Goal: Ask a question

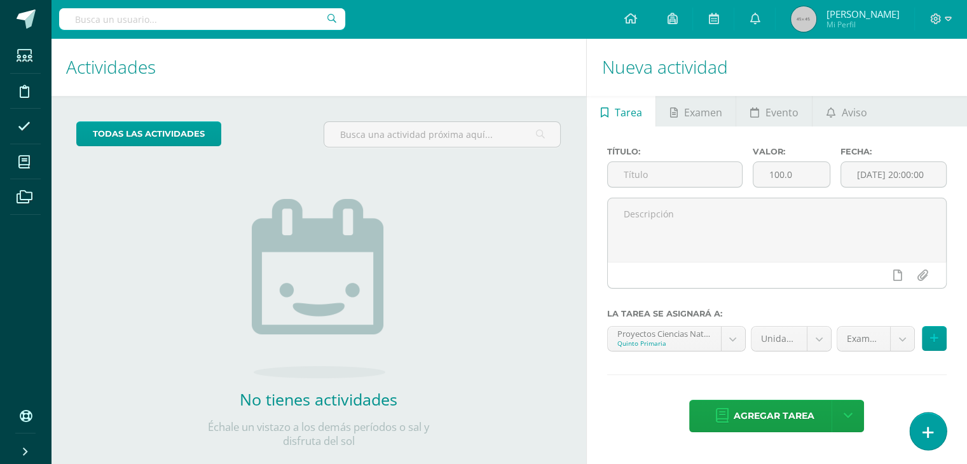
click at [928, 443] on link at bounding box center [928, 431] width 36 height 37
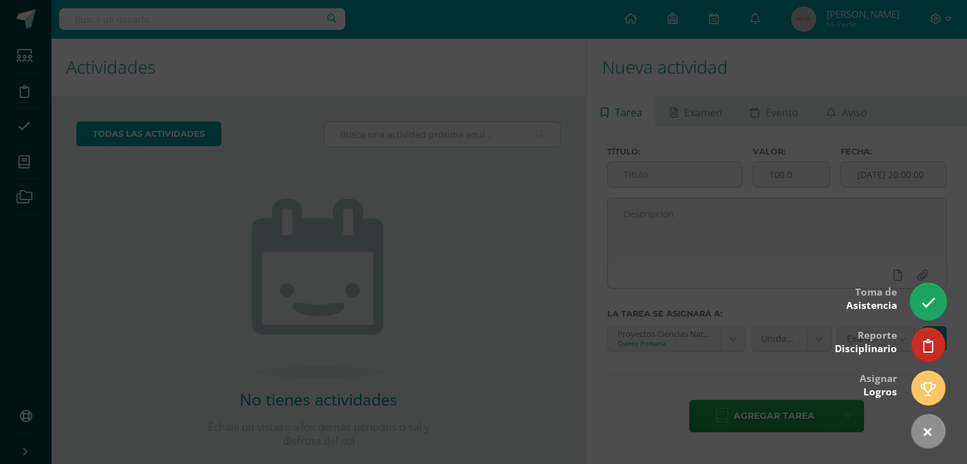
click at [927, 314] on link at bounding box center [928, 301] width 36 height 37
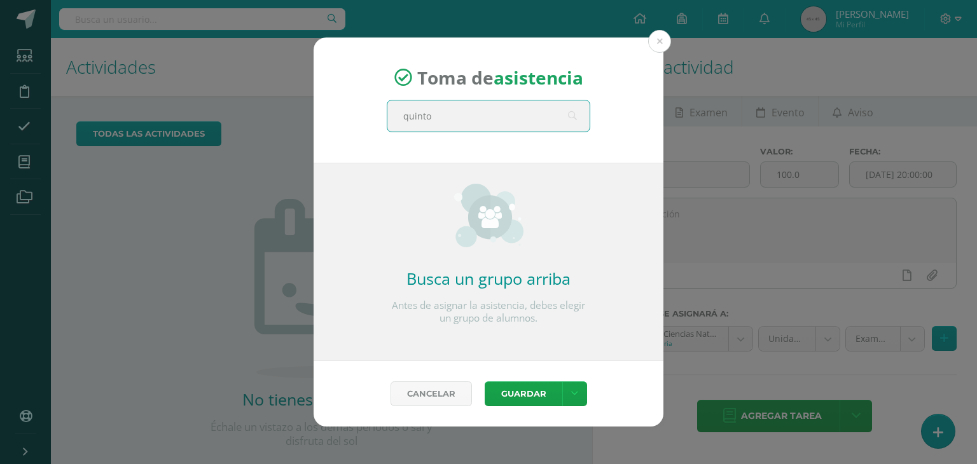
type input "quinto c"
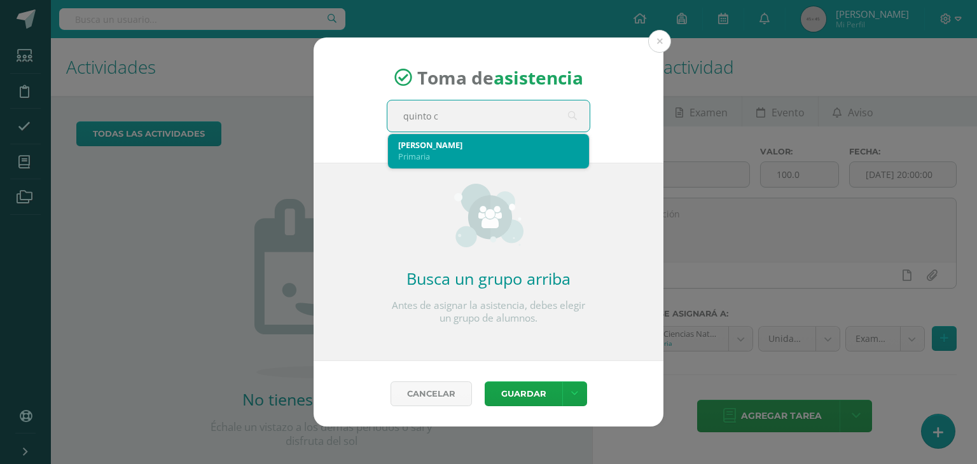
click at [418, 151] on div "Primaria" at bounding box center [488, 156] width 181 height 11
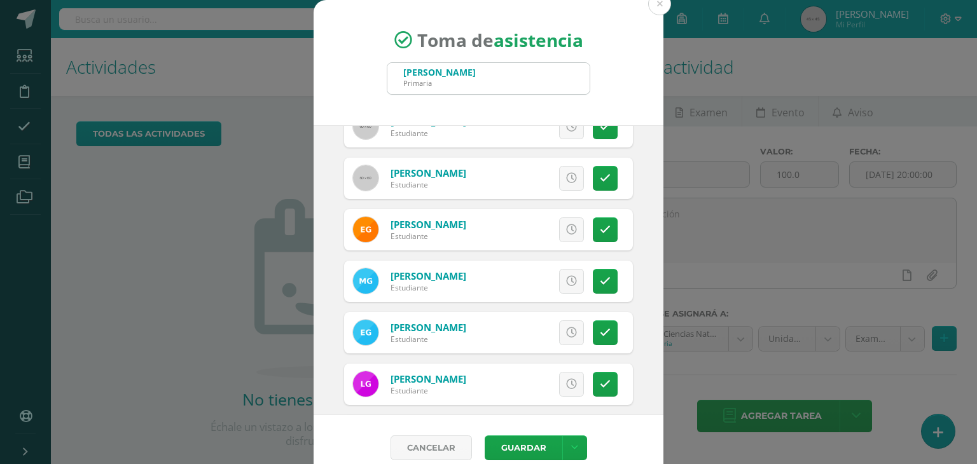
scroll to position [285, 0]
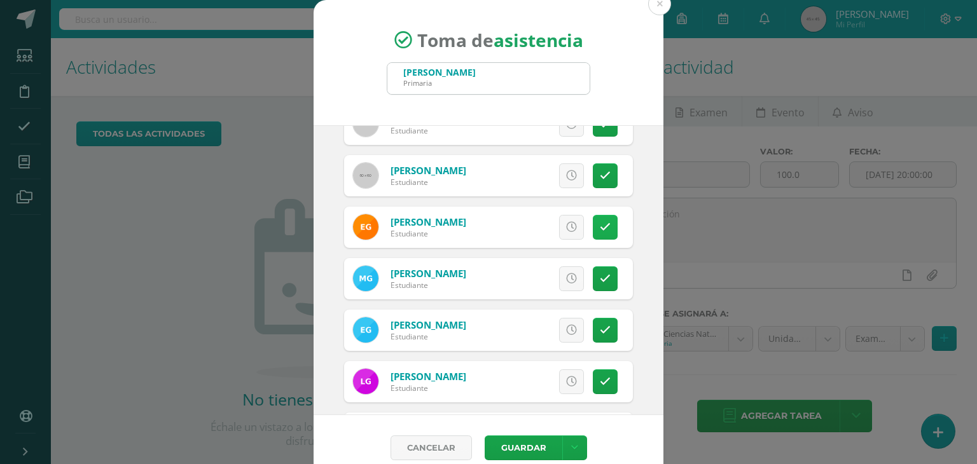
click at [600, 226] on icon at bounding box center [605, 227] width 11 height 11
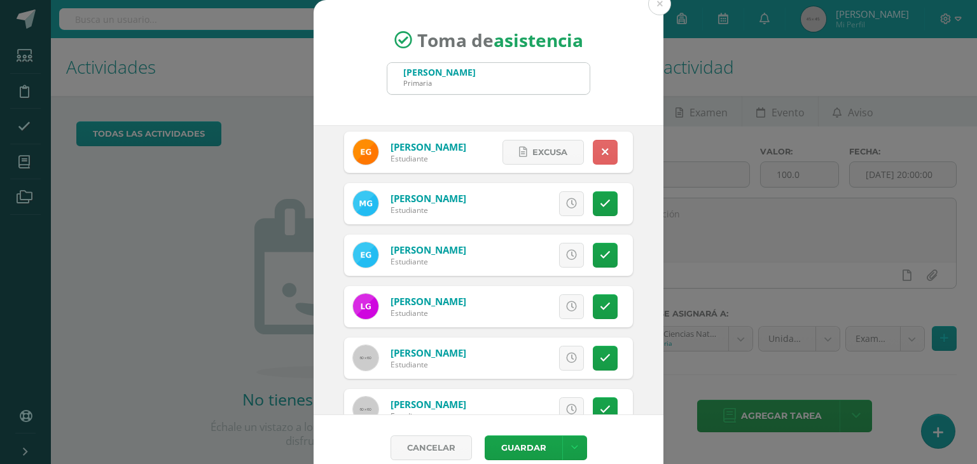
scroll to position [359, 0]
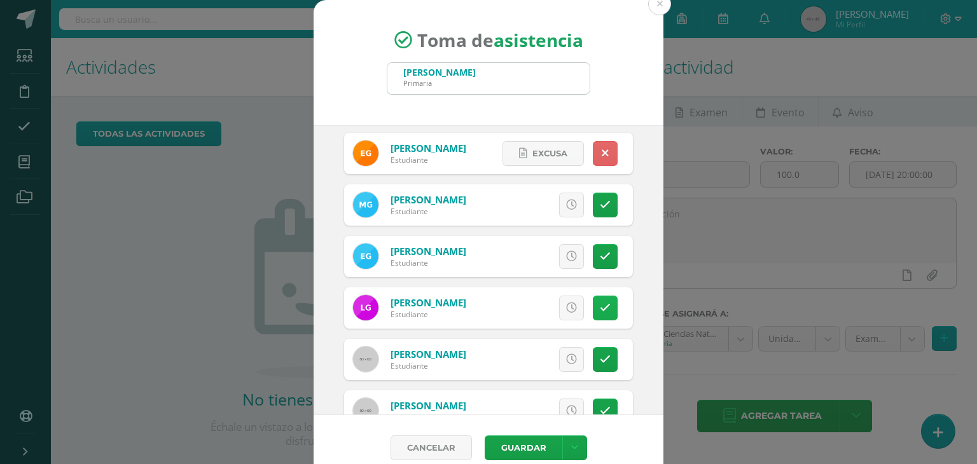
click at [600, 305] on icon at bounding box center [605, 308] width 11 height 11
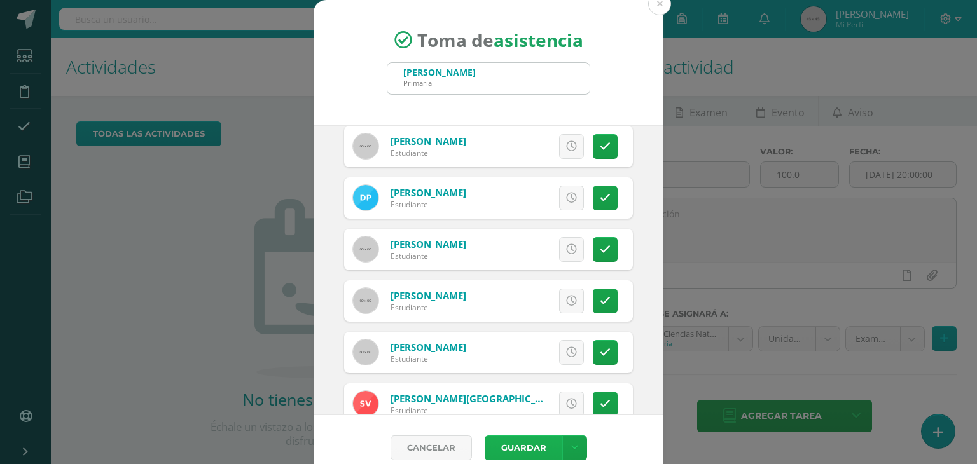
scroll to position [944, 0]
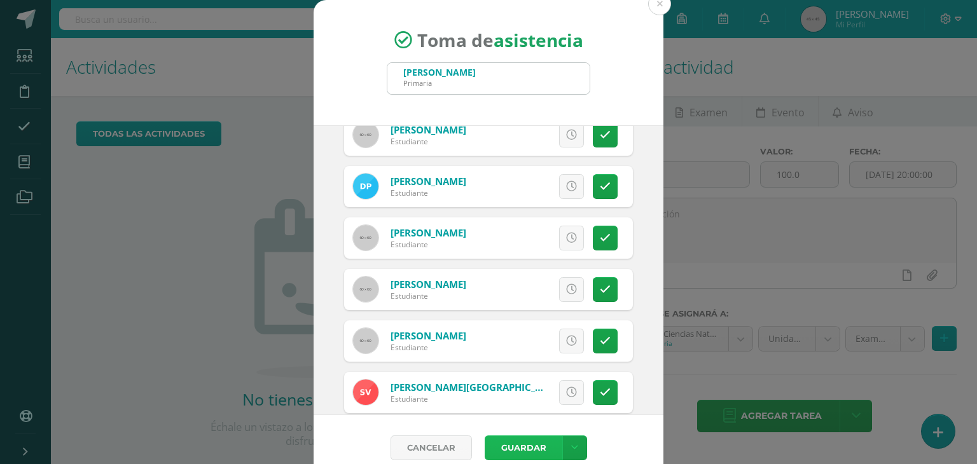
click at [514, 439] on button "Guardar" at bounding box center [523, 448] width 78 height 25
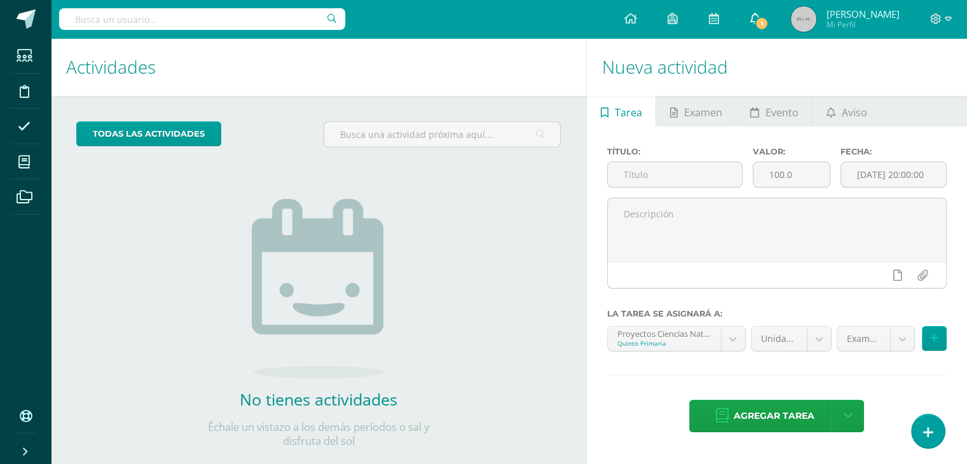
click at [760, 20] on icon at bounding box center [755, 18] width 10 height 11
click at [575, 6] on div "Configuración Cerrar sesión Cindy Mi Perfil 1 0 Mis accesos directos SOCIEMOCIO…" at bounding box center [509, 19] width 916 height 38
